Goal: Navigation & Orientation: Understand site structure

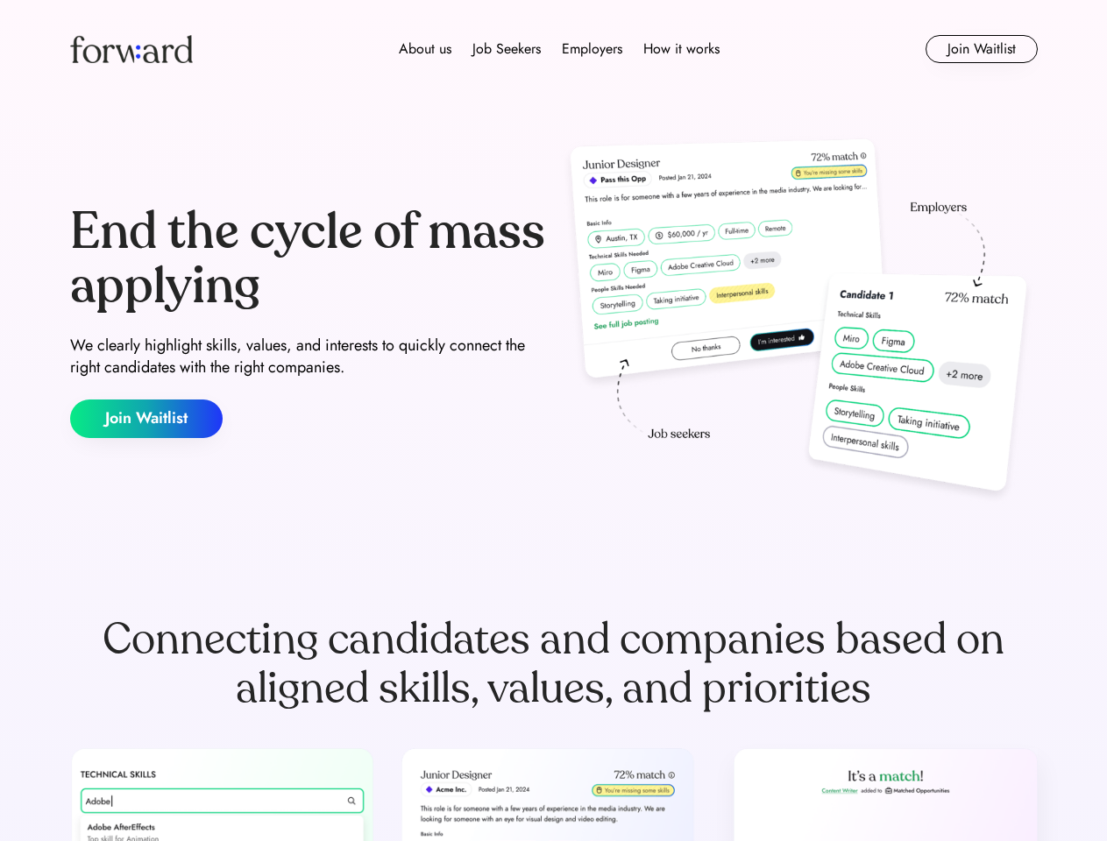
click at [553, 421] on div "End the cycle of mass applying We clearly highlight skills, values, and interes…" at bounding box center [553, 321] width 967 height 377
click at [554, 49] on div "About us Job Seekers Employers How it works" at bounding box center [559, 49] width 691 height 21
click at [131, 49] on img at bounding box center [131, 49] width 123 height 28
click at [559, 49] on div "About us Job Seekers Employers How it works" at bounding box center [559, 49] width 691 height 21
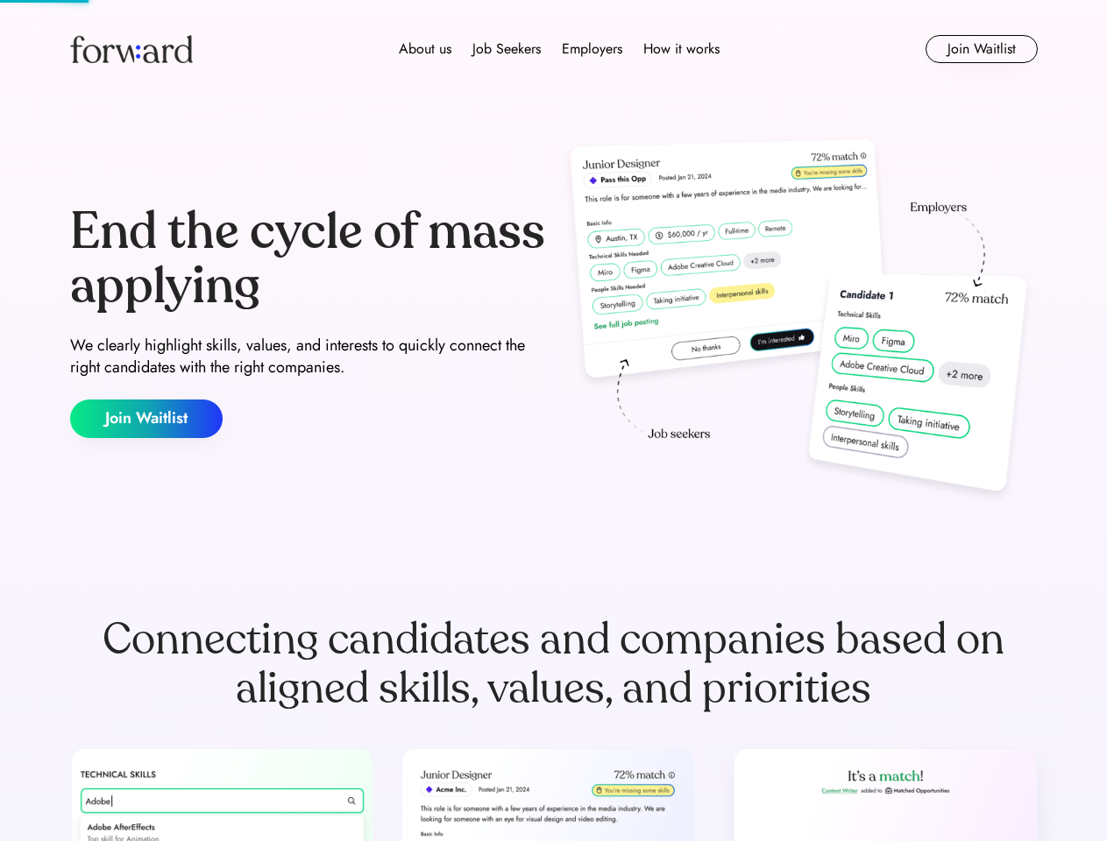
click at [425, 49] on div "About us" at bounding box center [425, 49] width 53 height 21
click at [506, 49] on div "Job Seekers" at bounding box center [506, 49] width 68 height 21
click at [591, 49] on div "Employers" at bounding box center [592, 49] width 60 height 21
click at [680, 49] on div "How it works" at bounding box center [681, 49] width 76 height 21
click at [981, 49] on button "Join Waitlist" at bounding box center [981, 49] width 112 height 28
